Goal: Task Accomplishment & Management: Complete application form

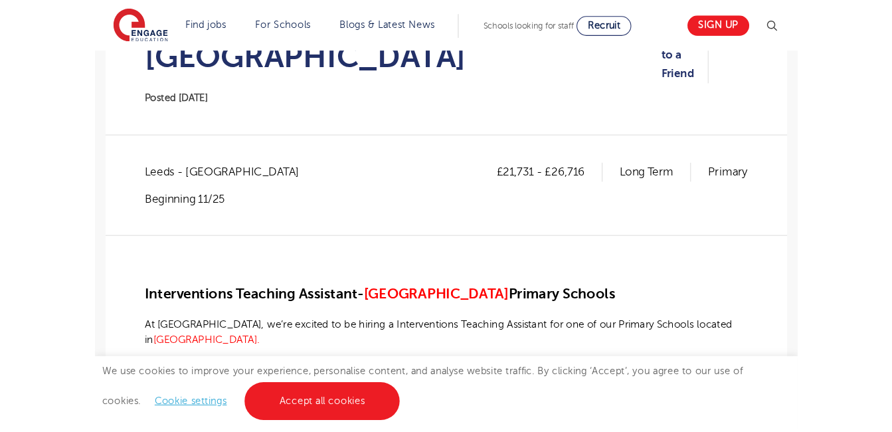
scroll to position [199, 0]
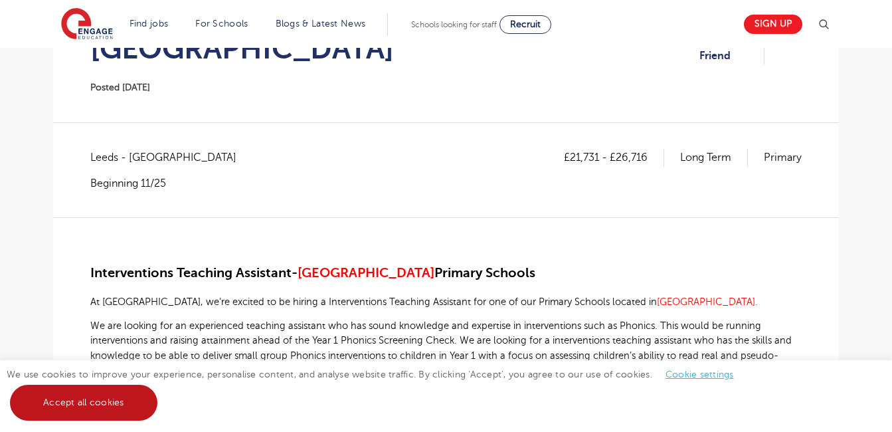
click at [139, 403] on link "Accept all cookies" at bounding box center [83, 402] width 147 height 36
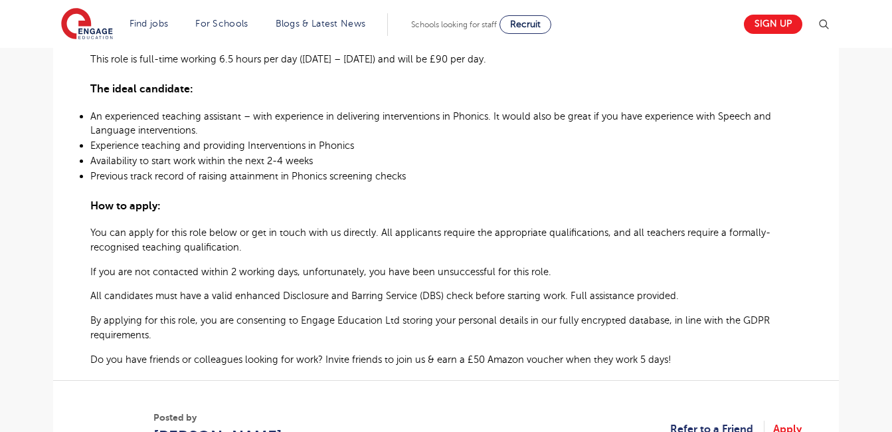
scroll to position [664, 0]
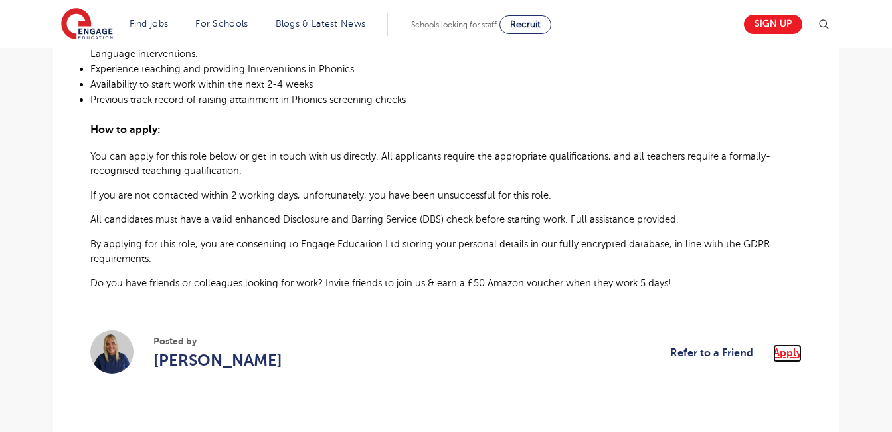
click at [664, 344] on link "Apply" at bounding box center [787, 352] width 29 height 17
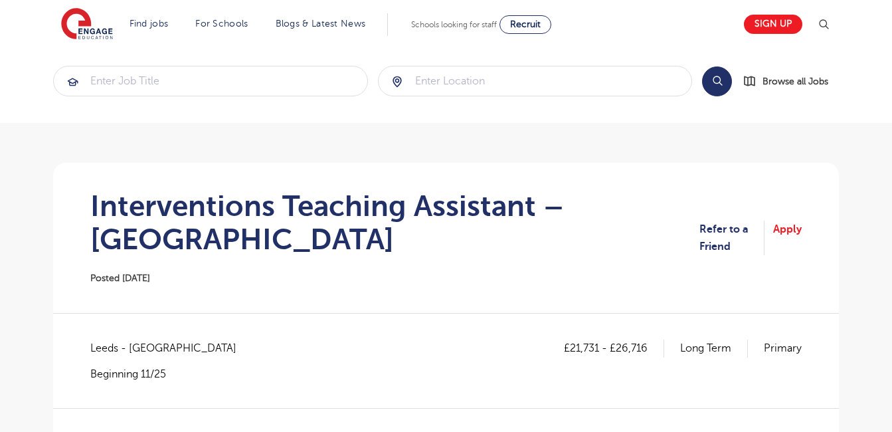
scroll to position [0, 0]
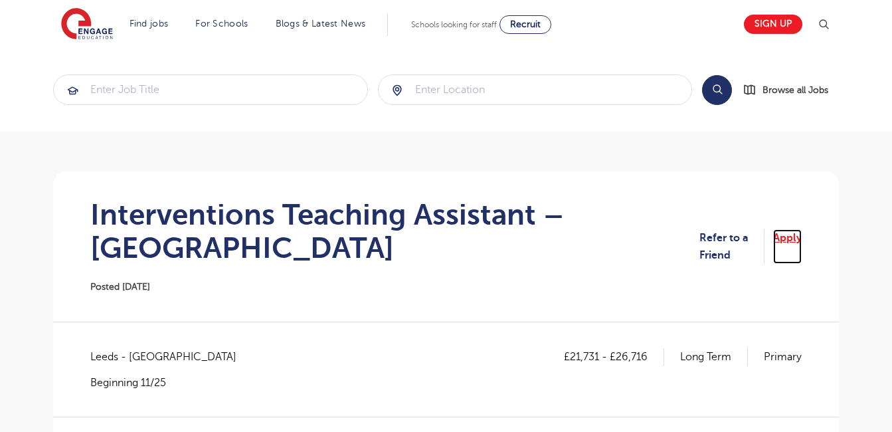
click at [664, 236] on link "Apply" at bounding box center [787, 246] width 29 height 35
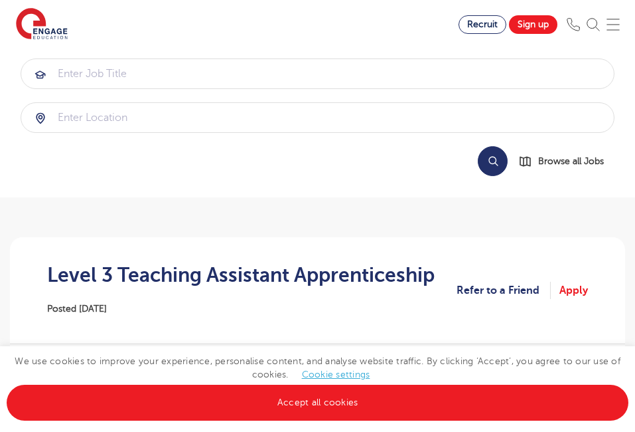
click at [329, 181] on section "Search Browse all Jobs" at bounding box center [317, 122] width 635 height 149
click at [382, 134] on section "Search Browse all Jobs" at bounding box center [318, 117] width 594 height 118
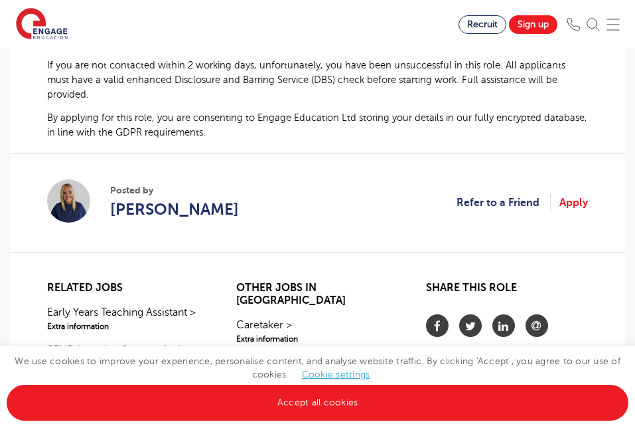
scroll to position [1062, 0]
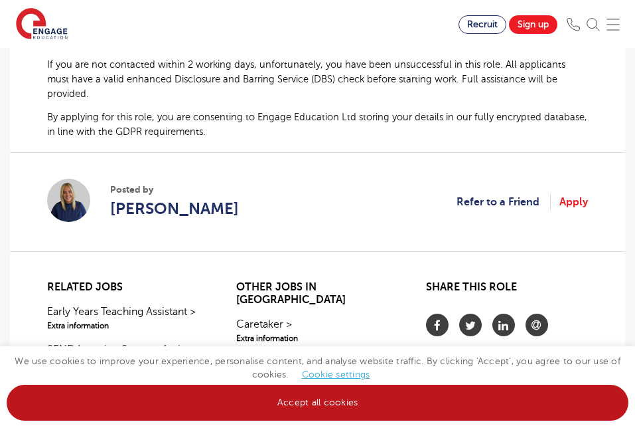
click at [435, 386] on link "Accept all cookies" at bounding box center [318, 402] width 622 height 36
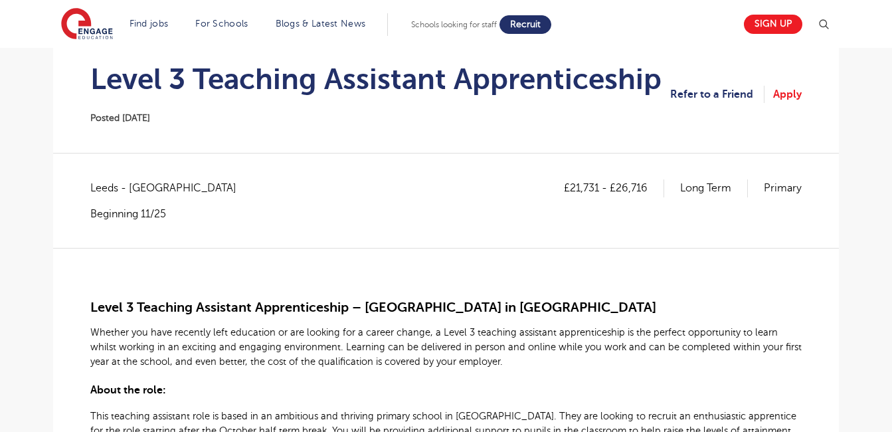
scroll to position [133, 0]
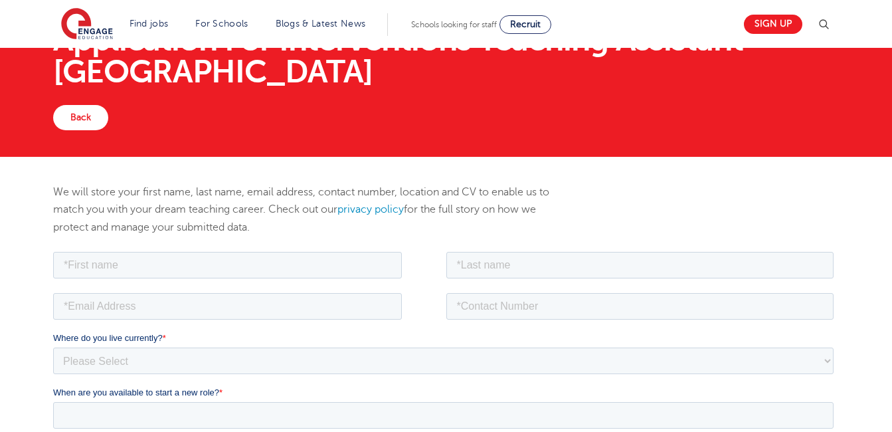
scroll to position [66, 0]
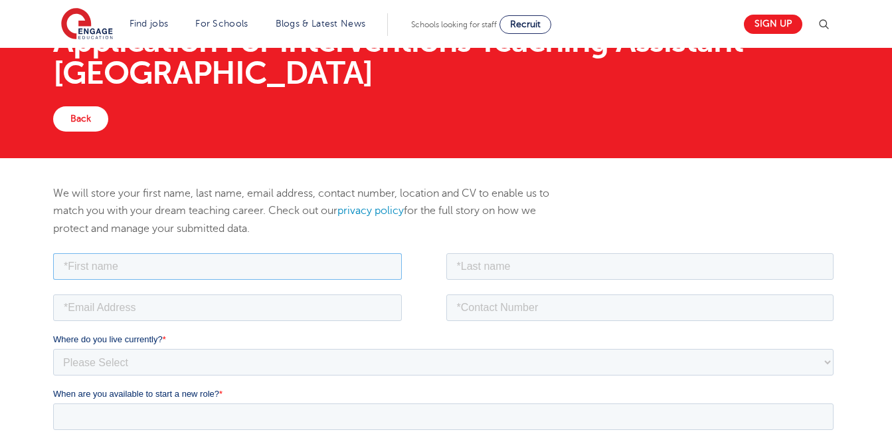
click at [348, 262] on input "text" at bounding box center [227, 265] width 349 height 27
type input "Vicky"
click at [605, 266] on input "text" at bounding box center [640, 265] width 388 height 27
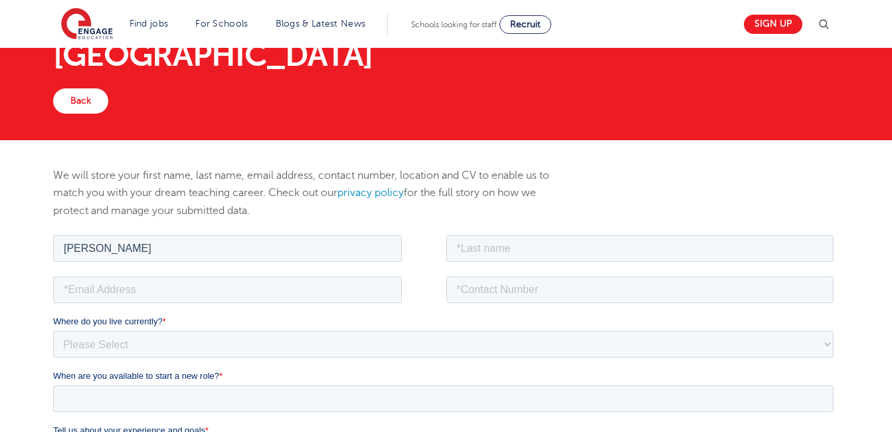
scroll to position [0, 0]
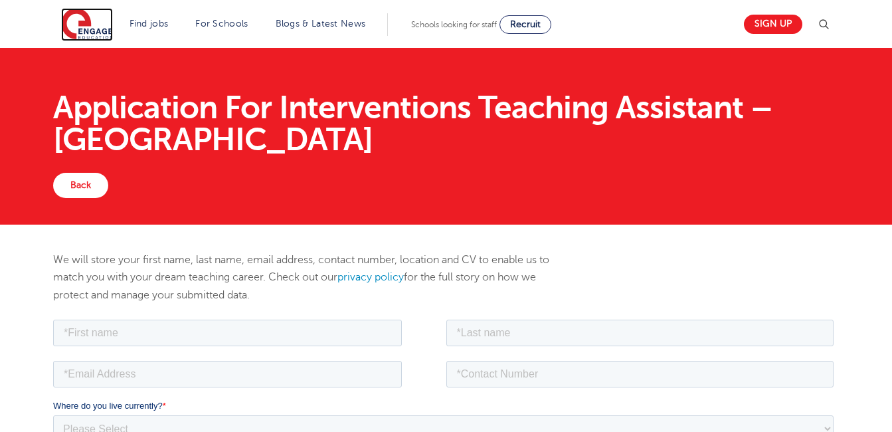
click at [107, 29] on img at bounding box center [87, 24] width 52 height 33
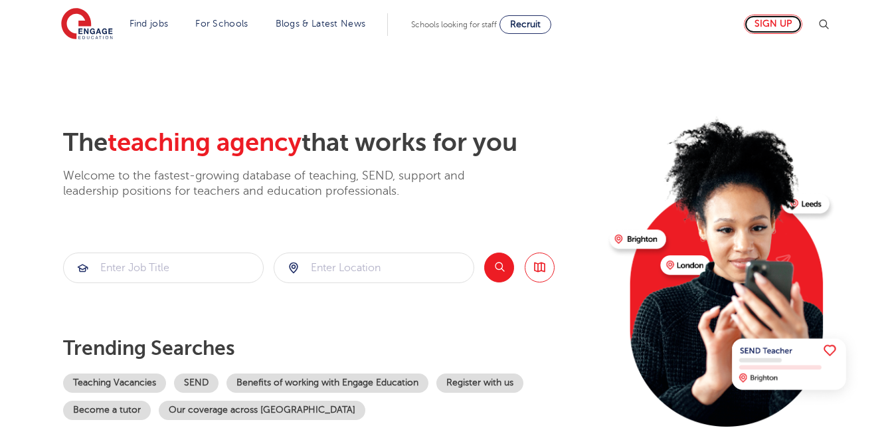
click at [775, 15] on link "Sign up" at bounding box center [773, 24] width 58 height 19
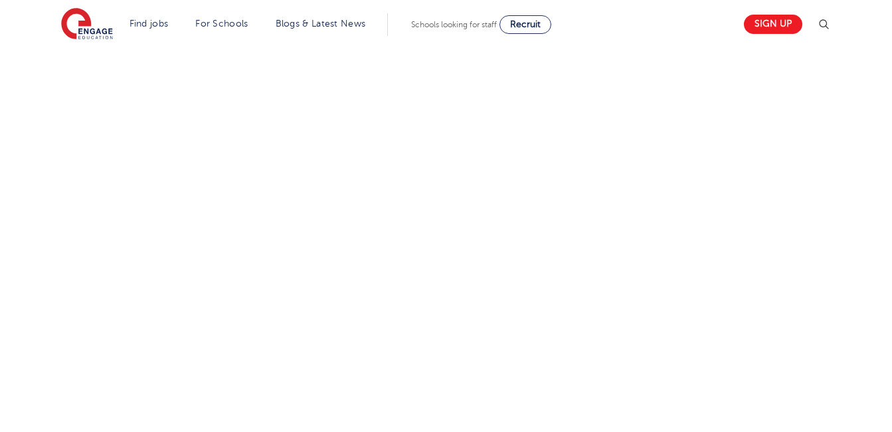
scroll to position [863, 0]
click at [675, 176] on div "Let us know more about you!" at bounding box center [445, 2] width 805 height 823
click at [799, 235] on div "Let us know more about you!" at bounding box center [445, 201] width 805 height 823
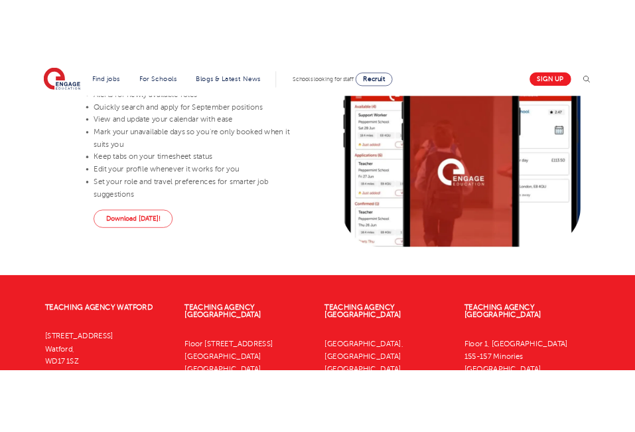
scroll to position [1088, 0]
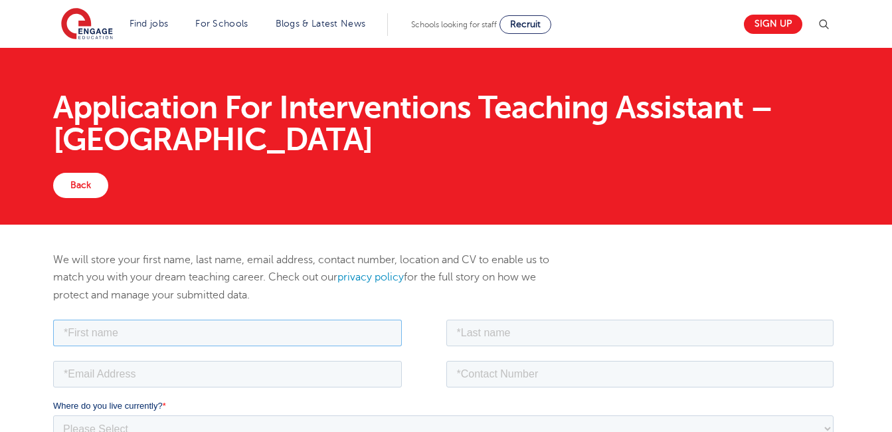
click at [200, 319] on input "text" at bounding box center [227, 332] width 349 height 27
type input "[PERSON_NAME]"
click at [523, 330] on input "text" at bounding box center [640, 332] width 388 height 27
type input "Faiclough"
click at [305, 379] on input "email" at bounding box center [227, 373] width 349 height 27
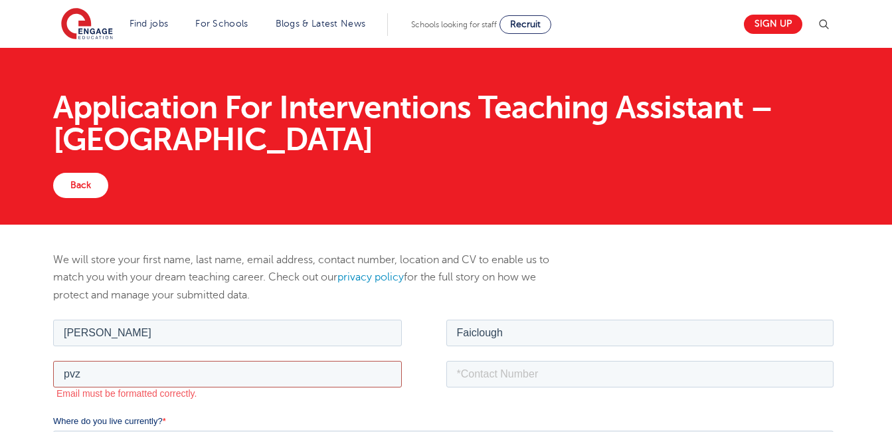
type input "[EMAIL_ADDRESS][DOMAIN_NAME]"
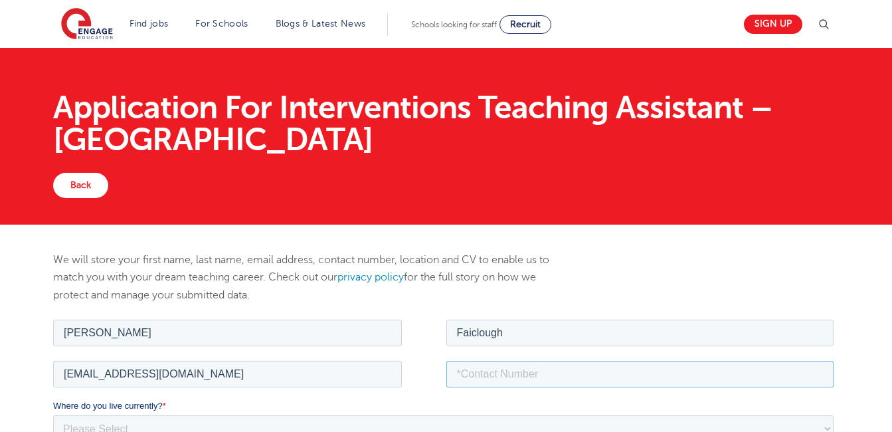
click at [519, 365] on input "tel" at bounding box center [640, 373] width 388 height 27
type input "07741494527"
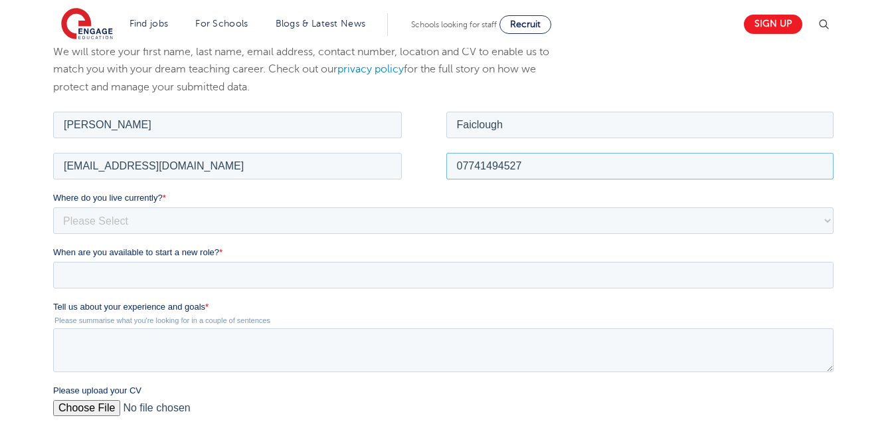
scroll to position [266, 0]
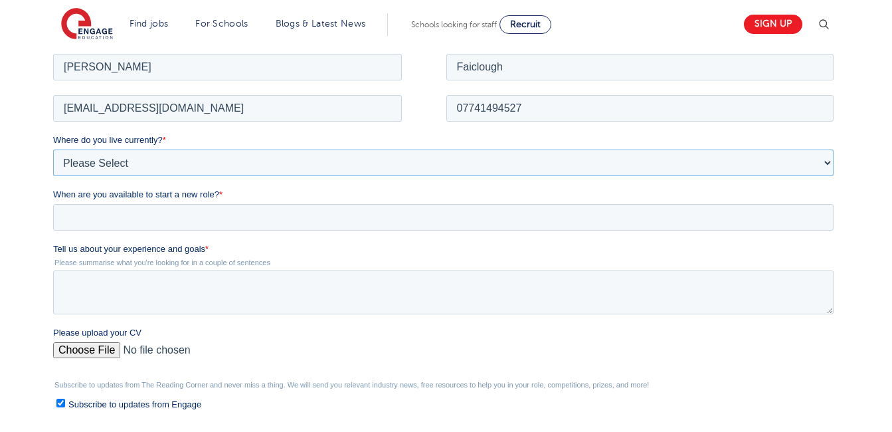
click at [190, 154] on select "Please Select [GEOGRAPHIC_DATA] [GEOGRAPHIC_DATA] [GEOGRAPHIC_DATA] [GEOGRAPHIC…" at bounding box center [443, 162] width 780 height 27
select select "UK"
click at [53, 149] on select "Please Select [GEOGRAPHIC_DATA] [GEOGRAPHIC_DATA] [GEOGRAPHIC_DATA] [GEOGRAPHIC…" at bounding box center [443, 162] width 780 height 27
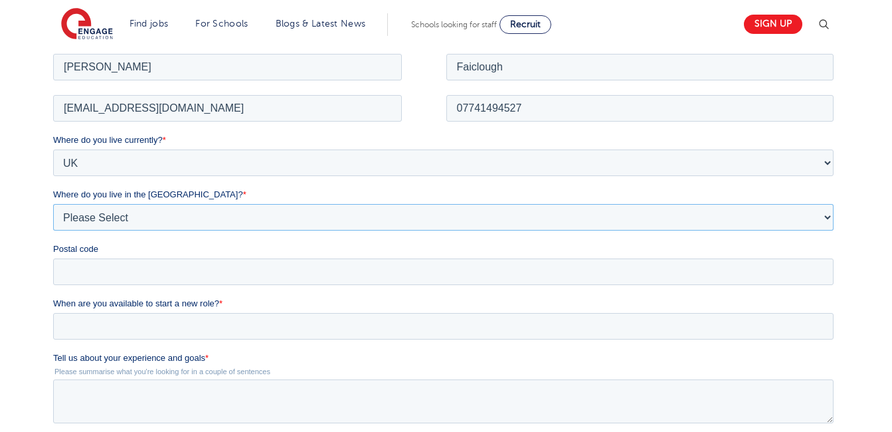
click at [189, 206] on select "Please Select Overseas [GEOGRAPHIC_DATA] [GEOGRAPHIC_DATA] [GEOGRAPHIC_DATA] [G…" at bounding box center [443, 216] width 780 height 27
select select "[GEOGRAPHIC_DATA]"
click at [53, 203] on select "Please Select Overseas [GEOGRAPHIC_DATA] [GEOGRAPHIC_DATA] [GEOGRAPHIC_DATA] [G…" at bounding box center [443, 216] width 780 height 27
click at [178, 268] on input "Postal code" at bounding box center [443, 271] width 780 height 27
type input "ls28 5tx"
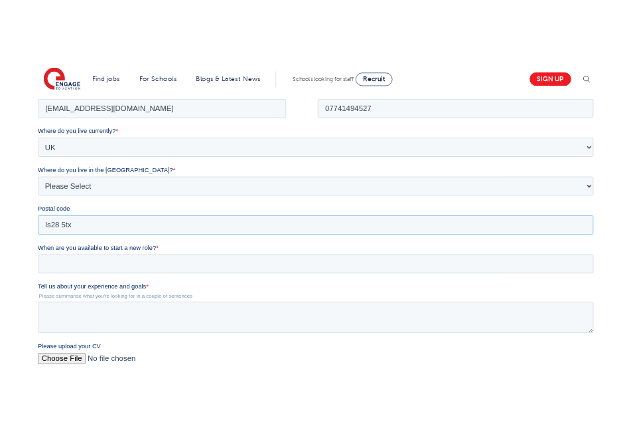
scroll to position [332, 0]
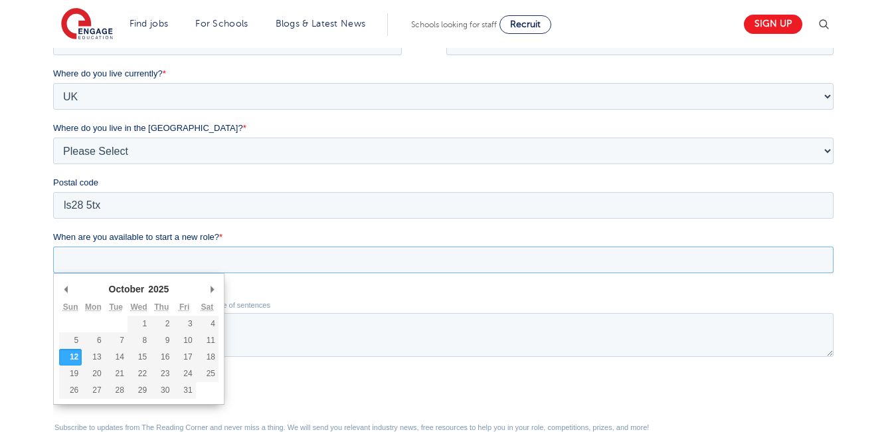
click at [177, 263] on input "When are you available to start a new role? *" at bounding box center [443, 259] width 780 height 27
type div "2025-12-05"
type input "2025/12/05"
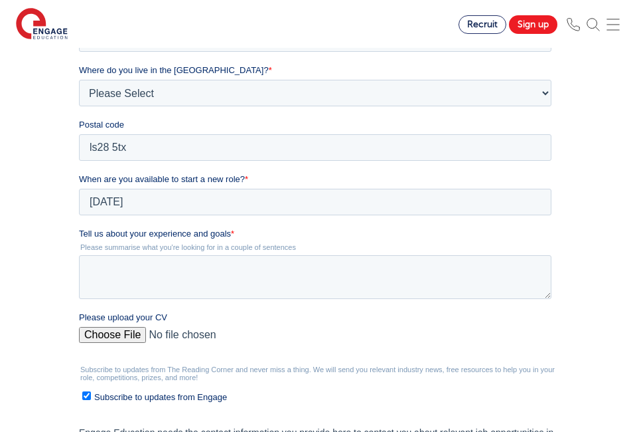
scroll to position [398, 0]
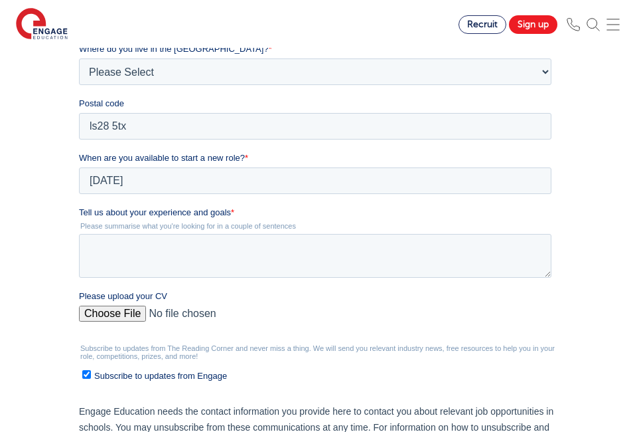
click at [133, 307] on input "Please upload your CV" at bounding box center [314, 318] width 473 height 27
type input "C:\fakepath\Vicky CV 2025 final.pdf"
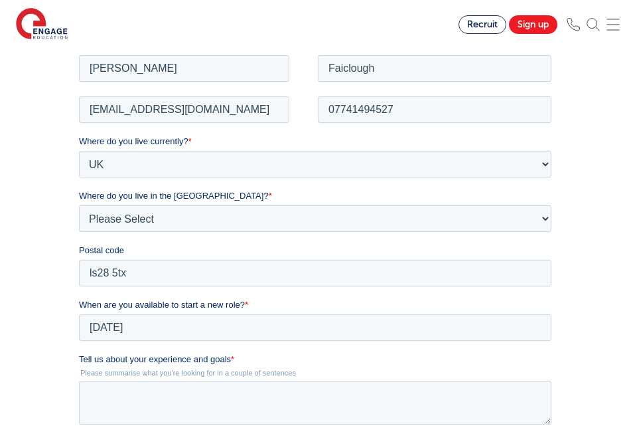
scroll to position [266, 0]
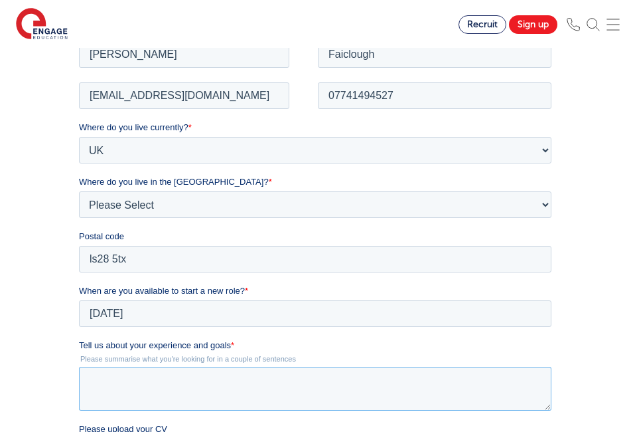
click at [164, 366] on textarea "Tell us about your experience and goals *" at bounding box center [314, 388] width 473 height 44
paste textarea "You're seeking an HLTA role where you can make a meaningful impact supporting c…"
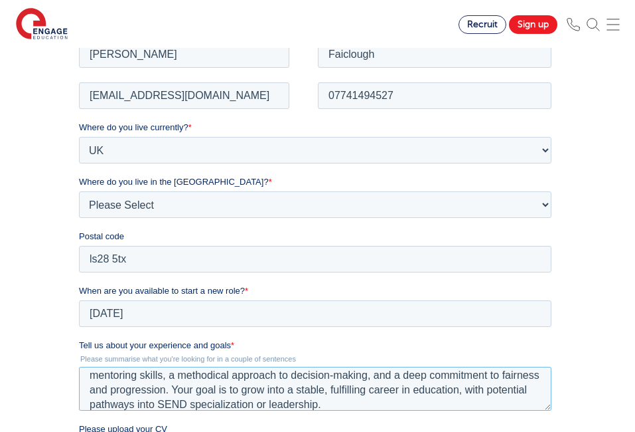
scroll to position [0, 0]
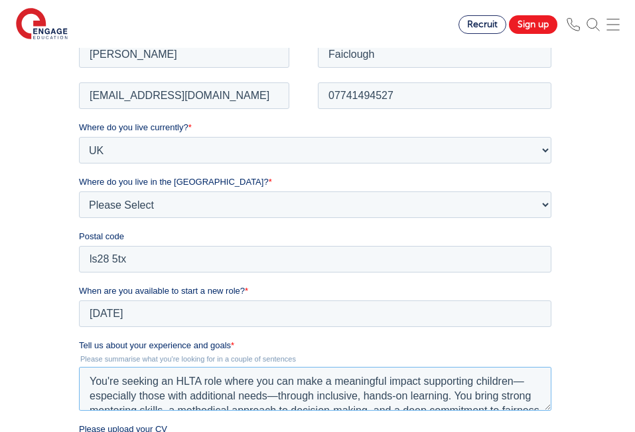
click at [122, 379] on textarea "You're seeking an HLTA role where you can make a meaningful impact supporting c…" at bounding box center [314, 388] width 473 height 44
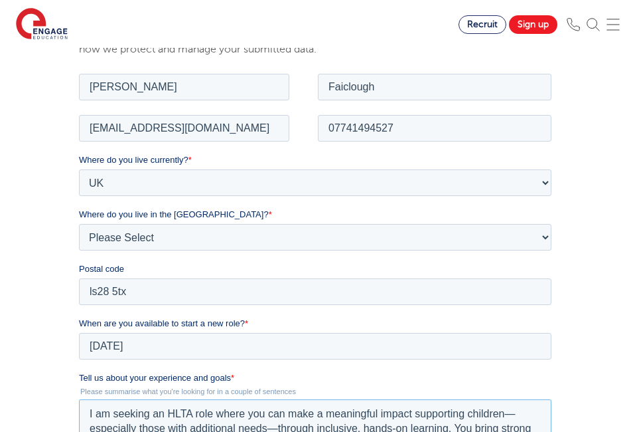
scroll to position [266, 0]
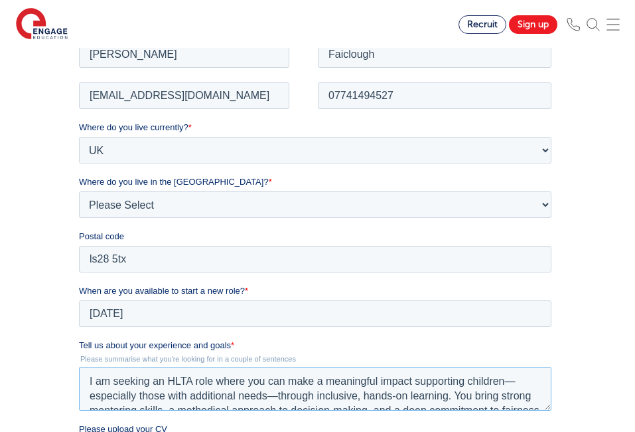
click at [193, 378] on textarea "I am seeking an HLTA role where you can make a meaningful impact supporting chi…" at bounding box center [314, 388] width 473 height 44
click at [227, 381] on textarea "I am seeking a role where you can make a meaningful impact supporting children—…" at bounding box center [314, 388] width 473 height 44
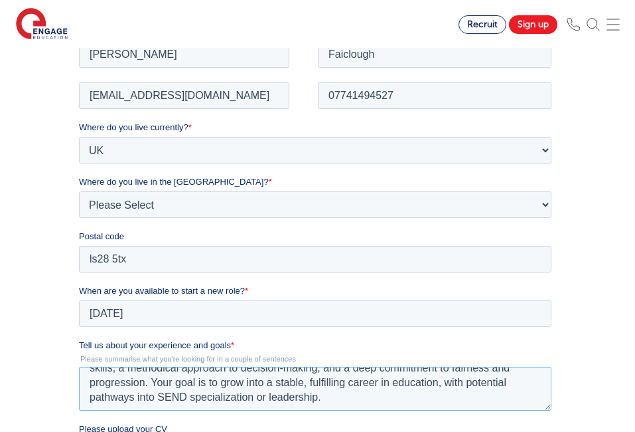
click at [131, 384] on textarea "I am seeking a role where I can make a meaningful impact supporting children—es…" at bounding box center [314, 388] width 473 height 44
paste textarea "You're looking for an Intervention Assistant role where you can directly suppor…"
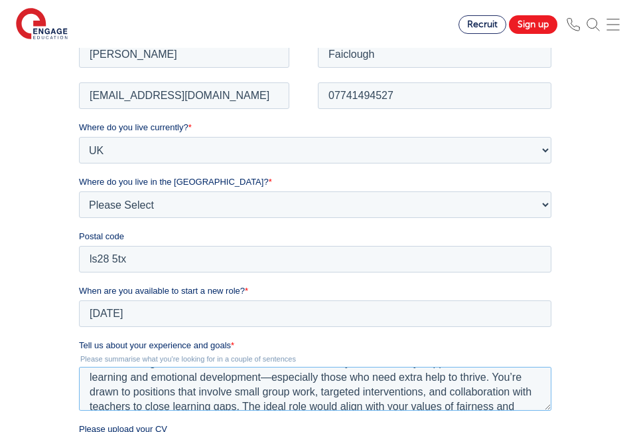
scroll to position [0, 0]
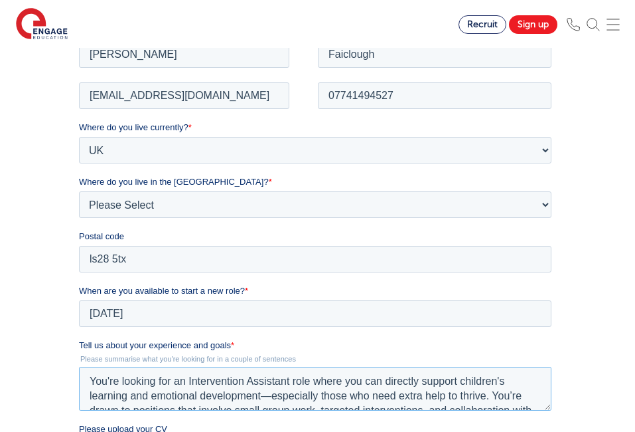
click at [123, 376] on textarea "You're looking for an Intervention Assistant role where you can directly suppor…" at bounding box center [314, 388] width 473 height 44
click at [353, 378] on textarea "I am looking for an Intervention Assistant role where you can directly support …" at bounding box center [314, 388] width 473 height 44
click at [479, 398] on textarea "I am looking for an Intervention Assistant role where I can directly support ch…" at bounding box center [314, 388] width 473 height 44
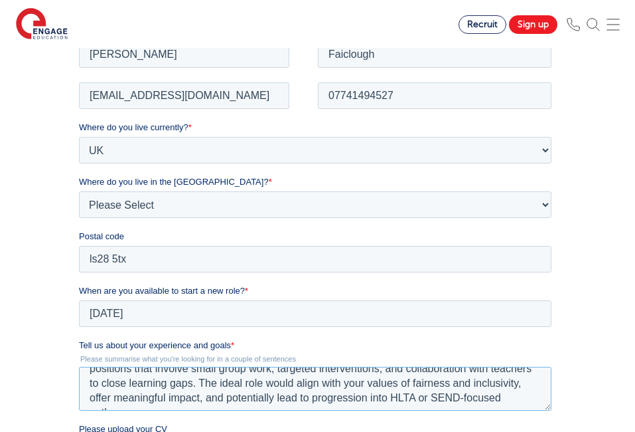
scroll to position [53, 0]
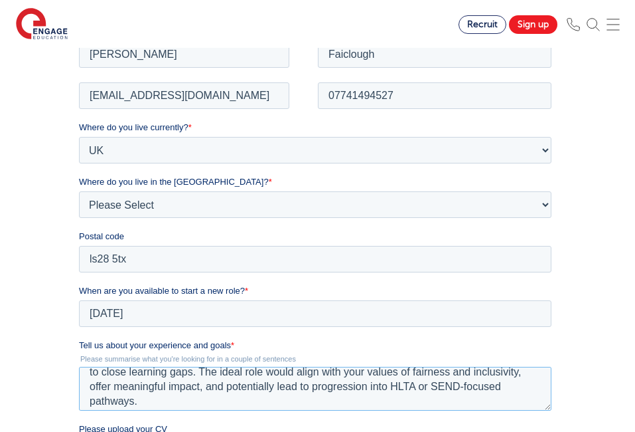
click at [386, 375] on textarea "I am looking for an Intervention Assistant role where I can directly support ch…" at bounding box center [314, 388] width 473 height 44
click at [402, 371] on textarea "I am looking for an Intervention Assistant role where I can directly support ch…" at bounding box center [314, 388] width 473 height 44
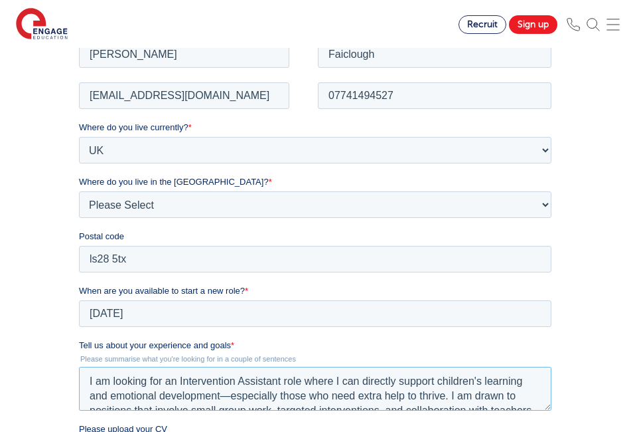
scroll to position [58, 0]
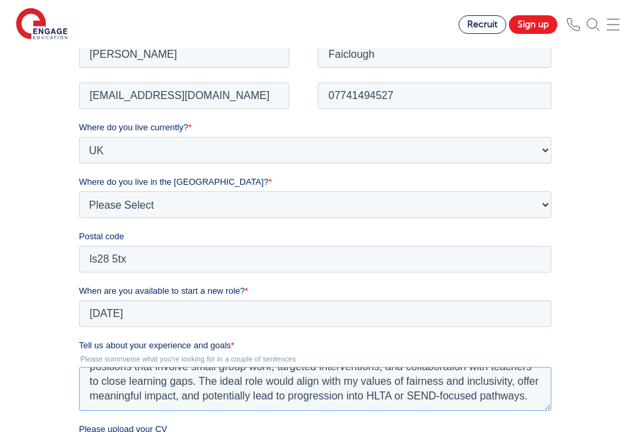
drag, startPoint x: 329, startPoint y: 406, endPoint x: 260, endPoint y: 382, distance: 73.1
click at [260, 382] on textarea "I am looking for an Intervention Assistant role where I can directly support ch…" at bounding box center [314, 388] width 473 height 44
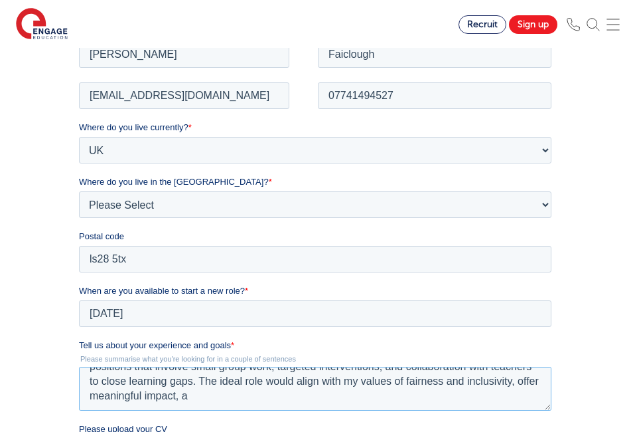
scroll to position [44, 0]
drag, startPoint x: 274, startPoint y: 396, endPoint x: 252, endPoint y: 382, distance: 26.0
click at [252, 382] on textarea "I am looking for an Intervention Assistant role where I can directly support ch…" at bounding box center [314, 388] width 473 height 44
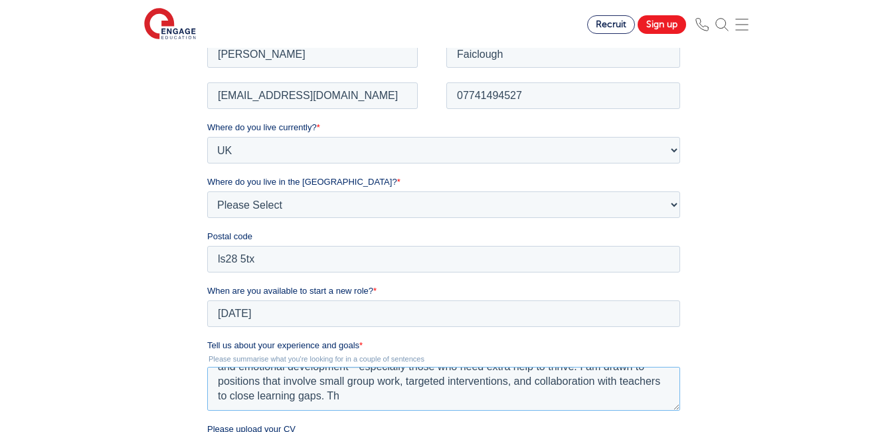
scroll to position [29, 0]
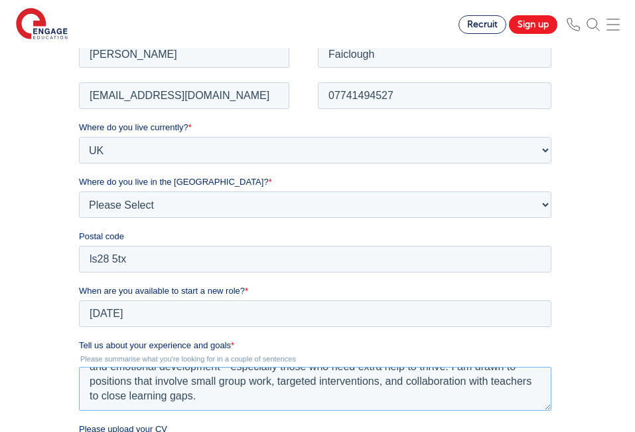
type textarea "I am looking for an Intervention Assistant role where I can directly support ch…"
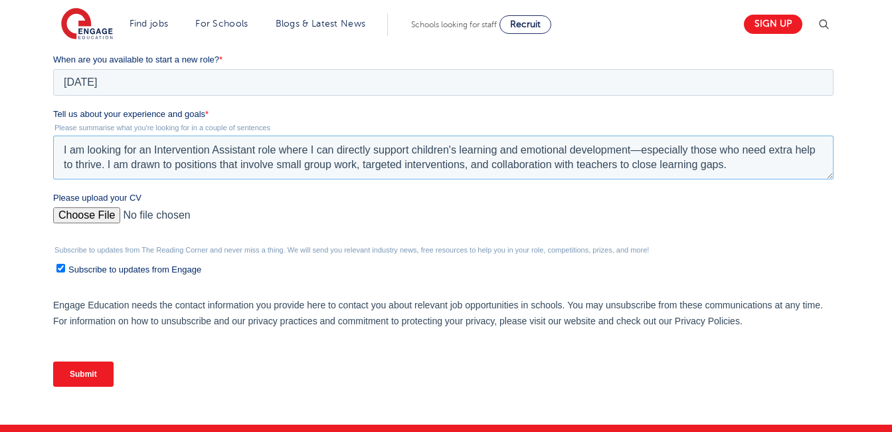
scroll to position [531, 0]
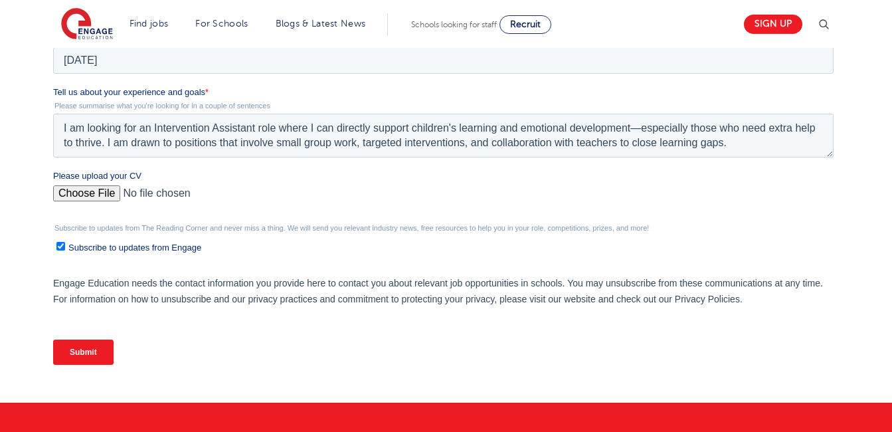
click at [98, 349] on input "Submit" at bounding box center [83, 351] width 60 height 25
